Goal: Find specific page/section: Find specific page/section

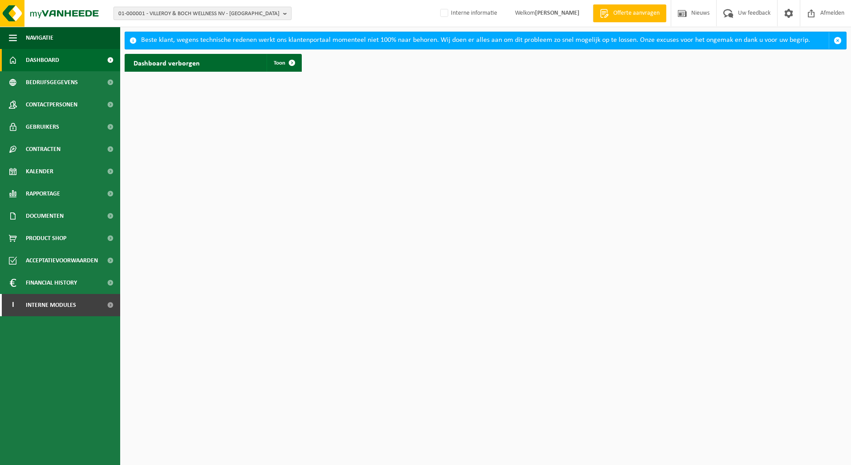
click at [198, 8] on span "01-000001 - VILLEROY & BOCH WELLNESS NV - ROESELARE" at bounding box center [198, 13] width 161 height 13
paste input "10-917814"
type input "10-917814"
click at [190, 42] on strong "10-917814 - ADF ANTWERP-TECH - GENT" at bounding box center [185, 40] width 134 height 7
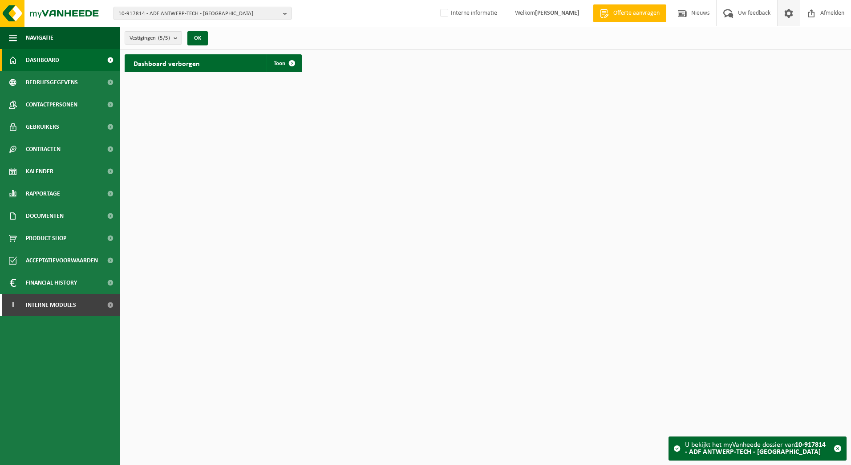
click at [787, 10] on span at bounding box center [788, 13] width 13 height 26
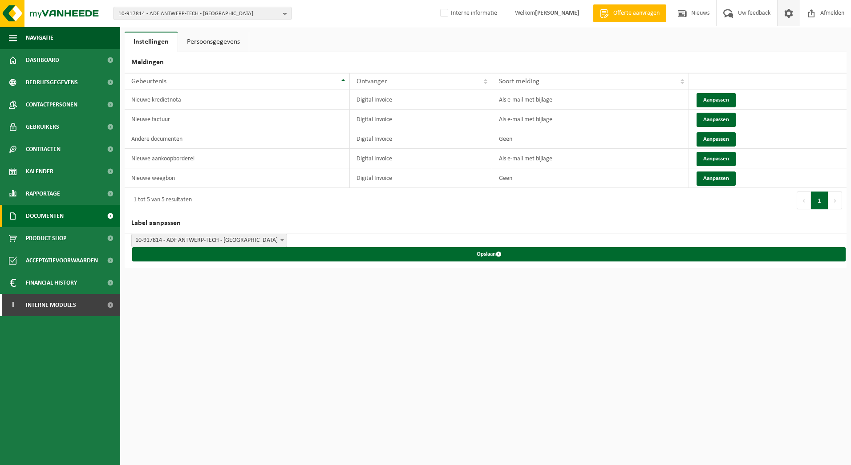
click at [47, 214] on span "Documenten" at bounding box center [45, 216] width 38 height 22
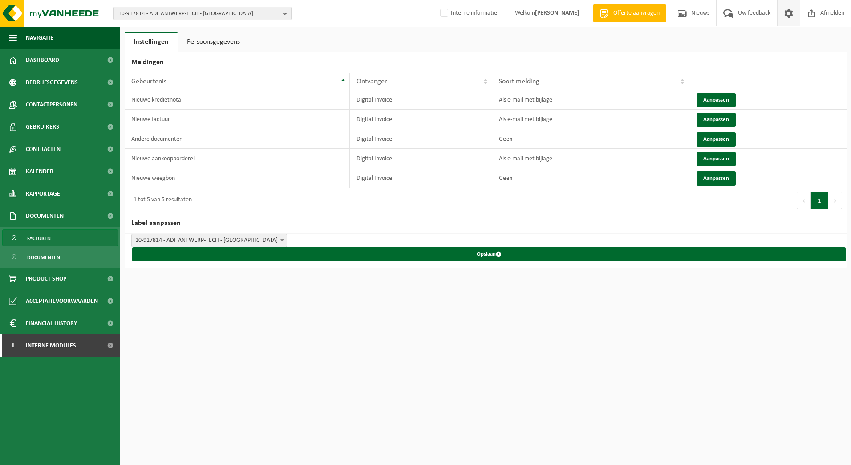
click at [45, 232] on span "Facturen" at bounding box center [39, 238] width 24 height 17
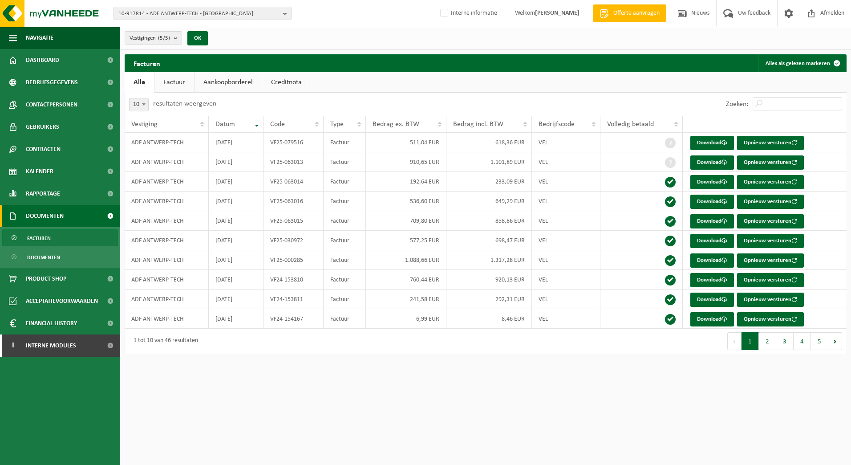
click at [174, 83] on link "Factuur" at bounding box center [174, 82] width 40 height 20
click at [143, 78] on link "Alle" at bounding box center [139, 82] width 29 height 20
